Goal: Task Accomplishment & Management: Use online tool/utility

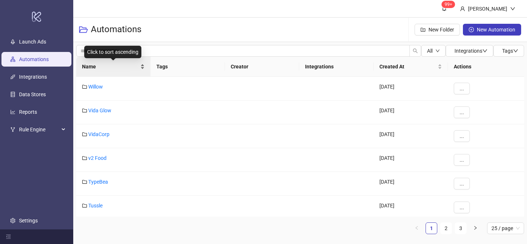
click at [143, 63] on div "Name" at bounding box center [113, 67] width 63 height 8
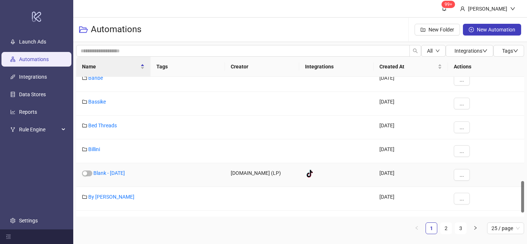
scroll to position [481, 0]
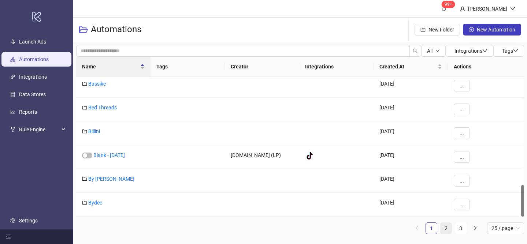
click at [443, 229] on link "2" at bounding box center [445, 228] width 11 height 11
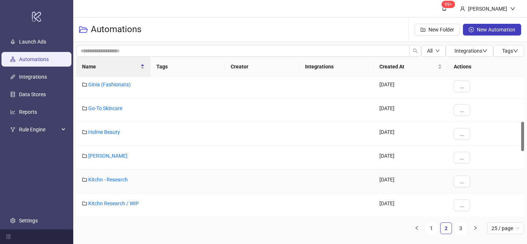
scroll to position [213, 0]
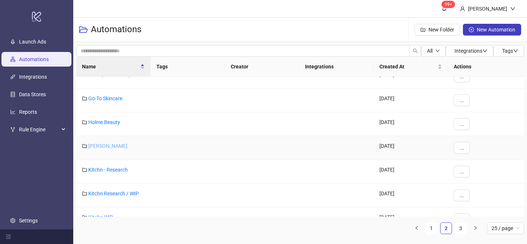
click at [107, 147] on link "[PERSON_NAME]" at bounding box center [107, 146] width 39 height 6
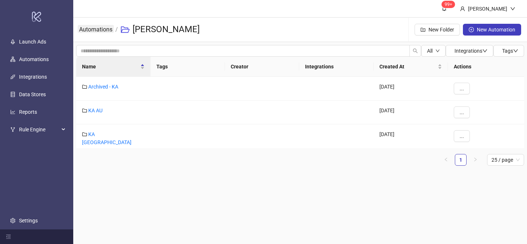
click at [96, 33] on link "Automations" at bounding box center [96, 29] width 36 height 8
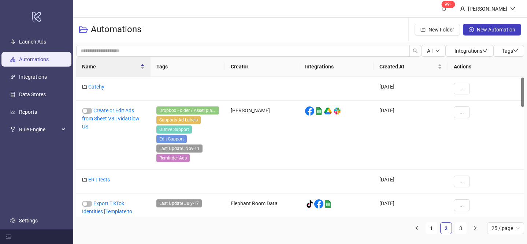
scroll to position [4, 0]
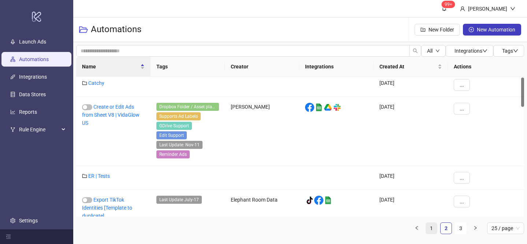
click at [435, 230] on link "1" at bounding box center [431, 228] width 11 height 11
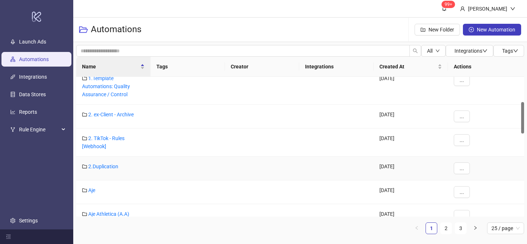
scroll to position [178, 0]
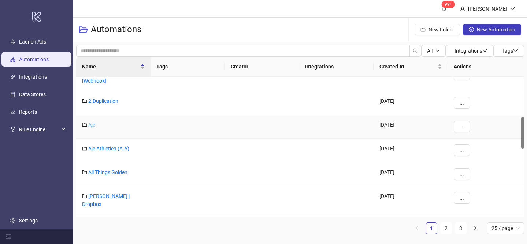
click at [93, 126] on link "Aje" at bounding box center [91, 125] width 7 height 6
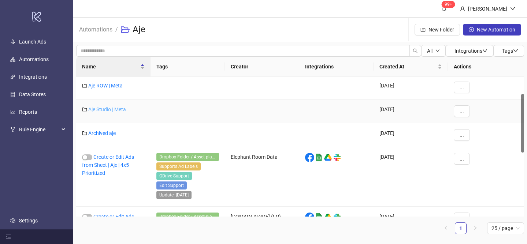
click at [115, 109] on link "Aje Studio | Meta" at bounding box center [107, 109] width 38 height 6
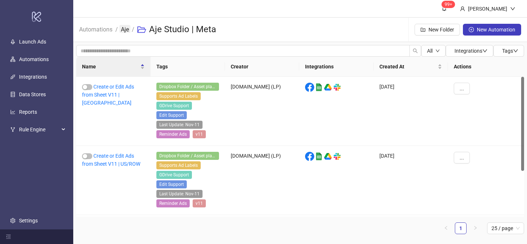
click at [128, 31] on link "Aje" at bounding box center [124, 29] width 11 height 8
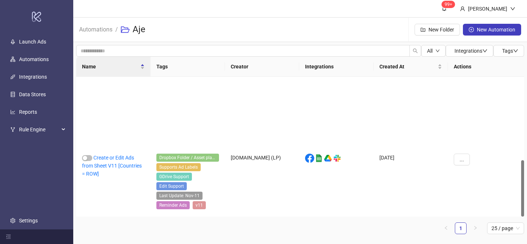
scroll to position [205, 0]
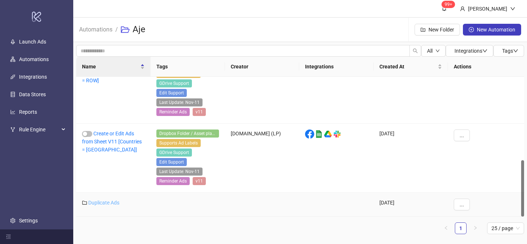
click at [115, 203] on link "Duplicate Ads" at bounding box center [103, 203] width 31 height 6
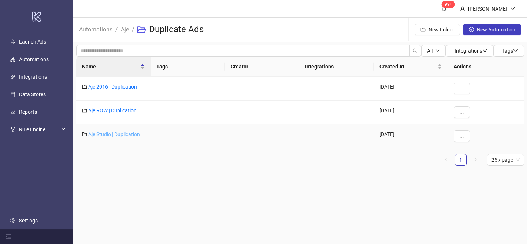
click at [130, 137] on link "Aje Studio | Duplication" at bounding box center [114, 134] width 52 height 6
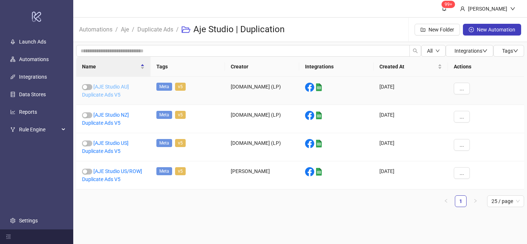
click at [117, 91] on link "[AJE Studio AU] Duplicate Ads V5" at bounding box center [105, 91] width 47 height 14
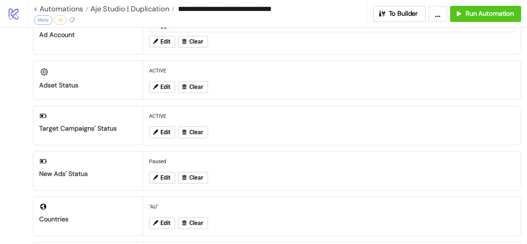
scroll to position [51, 0]
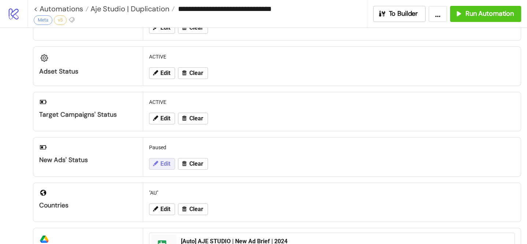
click at [168, 161] on span "Edit" at bounding box center [165, 164] width 10 height 7
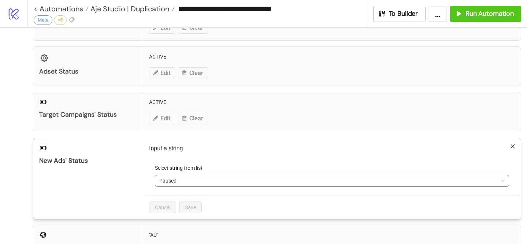
click at [177, 181] on span "Paused" at bounding box center [331, 180] width 345 height 11
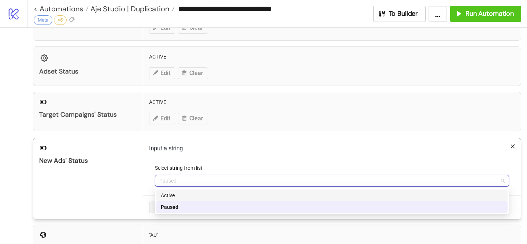
click at [182, 196] on div "Active" at bounding box center [332, 195] width 342 height 8
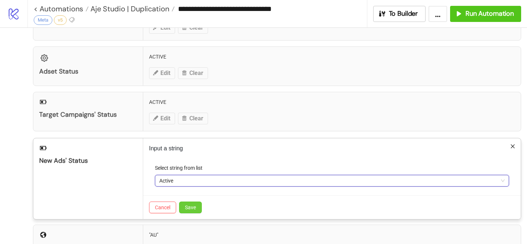
click at [188, 210] on span "Save" at bounding box center [190, 208] width 11 height 6
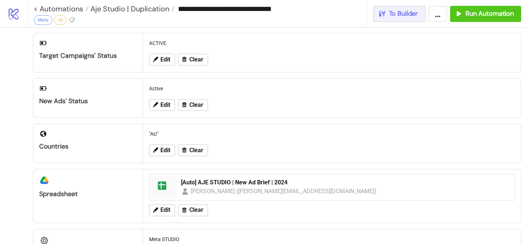
scroll to position [0, 0]
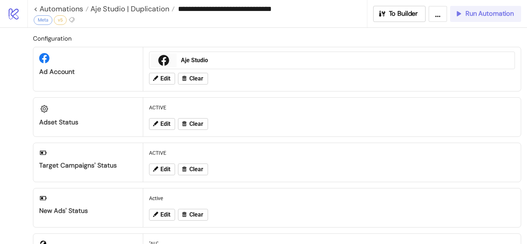
click at [475, 15] on span "Run Automation" at bounding box center [489, 14] width 48 height 8
